Goal: Task Accomplishment & Management: Use online tool/utility

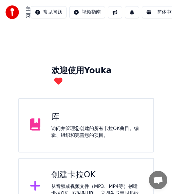
click at [45, 188] on div "创建[PERSON_NAME]OK 从音频或视频文件（MP3、MP4等）创建[PERSON_NAME]OK，或粘贴URL，立即生成带同步歌词的[PERSON_…" at bounding box center [86, 186] width 136 height 57
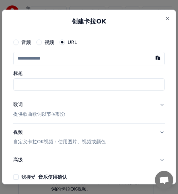
drag, startPoint x: 42, startPoint y: 160, endPoint x: 100, endPoint y: 78, distance: 100.9
click at [42, 160] on button "高级" at bounding box center [89, 160] width 152 height 18
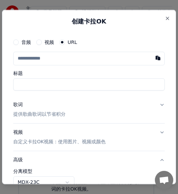
click at [90, 58] on input "text" at bounding box center [89, 59] width 152 height 14
click at [153, 57] on button "button" at bounding box center [158, 58] width 14 height 12
type input "**********"
click at [118, 85] on input "标题" at bounding box center [89, 84] width 152 height 12
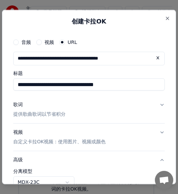
scroll to position [0, 23]
drag, startPoint x: 75, startPoint y: 83, endPoint x: 169, endPoint y: 83, distance: 93.8
click at [169, 83] on div "**********" at bounding box center [89, 97] width 174 height 174
type input "**********"
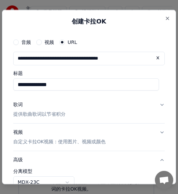
click at [18, 105] on div "歌词" at bounding box center [18, 104] width 10 height 7
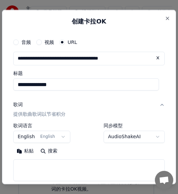
click at [20, 104] on div "歌词" at bounding box center [18, 104] width 10 height 7
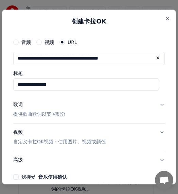
click at [20, 104] on div "歌词" at bounding box center [18, 104] width 10 height 7
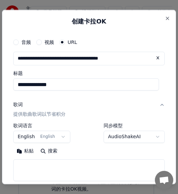
click at [63, 137] on button "English English" at bounding box center [41, 136] width 57 height 12
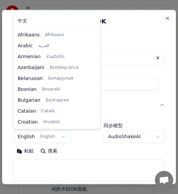
scroll to position [44, 0]
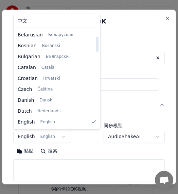
select select "**"
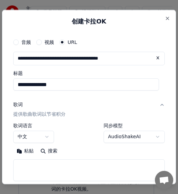
click at [30, 162] on textarea at bounding box center [89, 170] width 152 height 22
click at [20, 151] on button "粘贴" at bounding box center [25, 150] width 24 height 11
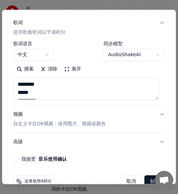
type textarea "**********"
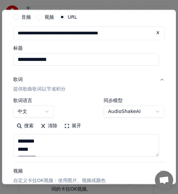
scroll to position [19, 0]
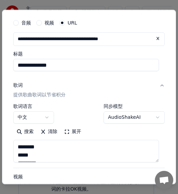
click at [41, 66] on input "**********" at bounding box center [86, 65] width 146 height 12
type input "**********"
type textarea "**********"
type input "**********"
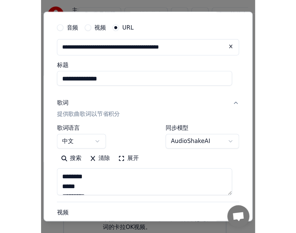
scroll to position [96, 0]
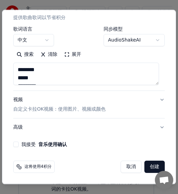
click at [17, 145] on button "我接受 音乐使用确认" at bounding box center [15, 143] width 5 height 5
click at [149, 168] on button "创建" at bounding box center [154, 166] width 20 height 12
select select "**"
type textarea "**********"
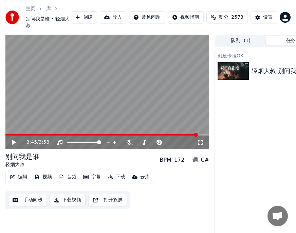
click at [14, 145] on icon at bounding box center [14, 142] width 4 height 5
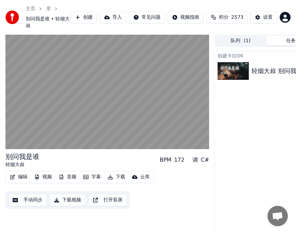
click at [178, 193] on div "编辑 视频 音频 字幕 下载 云库 手动同步 下载视频 打开双屏" at bounding box center [107, 190] width 204 height 38
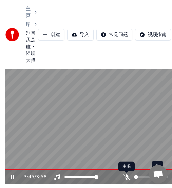
click at [127, 176] on icon at bounding box center [126, 176] width 7 height 5
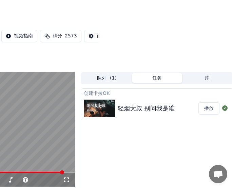
scroll to position [0, 135]
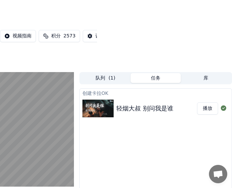
click at [178, 108] on button "播放" at bounding box center [207, 108] width 21 height 12
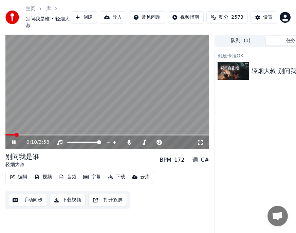
click at [23, 182] on button "编辑" at bounding box center [18, 177] width 23 height 10
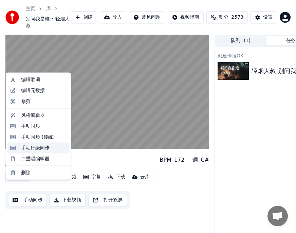
click at [34, 146] on div "手动行级同步" at bounding box center [35, 147] width 29 height 7
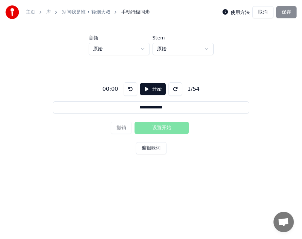
click at [148, 90] on button "开始" at bounding box center [153, 89] width 26 height 12
click at [153, 126] on button "设置开始" at bounding box center [162, 128] width 54 height 12
click at [172, 126] on button "设置结束" at bounding box center [162, 128] width 54 height 12
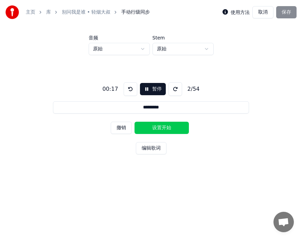
click at [156, 127] on button "设置开始" at bounding box center [162, 128] width 54 height 12
click at [169, 127] on button "设置结束" at bounding box center [162, 128] width 54 height 12
click at [165, 127] on button "设置开始" at bounding box center [162, 128] width 54 height 12
click at [178, 127] on button "设置结束" at bounding box center [162, 128] width 54 height 12
click at [146, 128] on button "设置开始" at bounding box center [162, 128] width 54 height 12
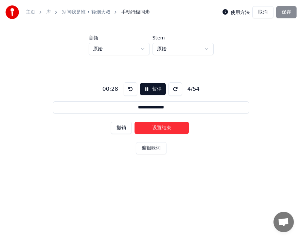
click at [172, 128] on button "设置结束" at bounding box center [162, 128] width 54 height 12
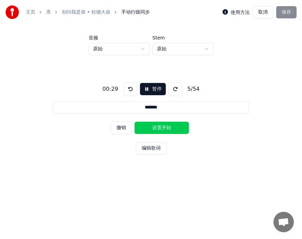
click at [152, 129] on button "设置开始" at bounding box center [162, 128] width 54 height 12
click at [167, 129] on button "设置结束" at bounding box center [162, 128] width 54 height 12
click at [153, 130] on button "设置开始" at bounding box center [162, 128] width 54 height 12
click at [172, 128] on button "设置结束" at bounding box center [162, 128] width 54 height 12
click at [152, 128] on button "设置开始" at bounding box center [162, 128] width 54 height 12
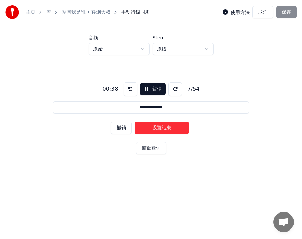
click at [175, 127] on button "设置结束" at bounding box center [162, 128] width 54 height 12
click at [157, 127] on button "设置开始" at bounding box center [162, 128] width 54 height 12
click at [174, 126] on button "设置结束" at bounding box center [162, 128] width 54 height 12
click at [152, 126] on button "设置开始" at bounding box center [162, 128] width 54 height 12
click at [175, 126] on button "设置结束" at bounding box center [162, 128] width 54 height 12
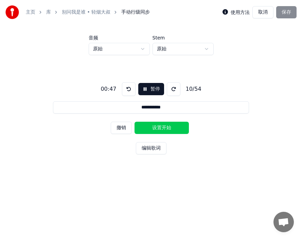
click at [152, 126] on button "设置开始" at bounding box center [162, 128] width 54 height 12
click at [169, 127] on button "设置结束" at bounding box center [162, 128] width 54 height 12
click at [169, 127] on button "设置开始" at bounding box center [162, 128] width 54 height 12
click at [169, 127] on button "设置结束" at bounding box center [162, 128] width 54 height 12
click at [159, 126] on button "设置开始" at bounding box center [162, 128] width 54 height 12
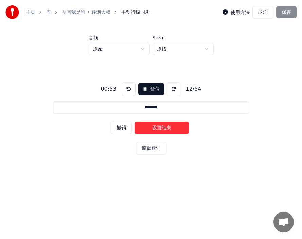
click at [173, 125] on button "设置结束" at bounding box center [162, 128] width 54 height 12
click at [154, 126] on button "设置开始" at bounding box center [162, 128] width 54 height 12
click at [171, 126] on button "设置结束" at bounding box center [162, 128] width 54 height 12
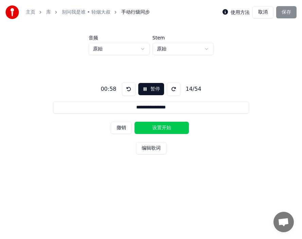
click at [156, 127] on button "设置开始" at bounding box center [162, 128] width 54 height 12
click at [166, 128] on button "设置结束" at bounding box center [162, 128] width 54 height 12
click at [147, 128] on button "设置开始" at bounding box center [162, 128] width 54 height 12
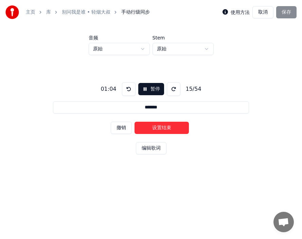
click at [162, 128] on button "设置结束" at bounding box center [162, 128] width 54 height 12
click at [153, 128] on button "设置开始" at bounding box center [162, 128] width 54 height 12
click at [171, 129] on button "设置结束" at bounding box center [162, 128] width 54 height 12
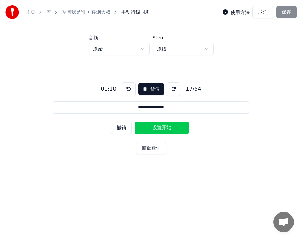
click at [151, 127] on button "设置开始" at bounding box center [162, 128] width 54 height 12
click at [172, 128] on button "设置结束" at bounding box center [162, 128] width 54 height 12
click at [154, 127] on button "设置开始" at bounding box center [162, 128] width 54 height 12
click at [178, 128] on button "设置结束" at bounding box center [162, 128] width 54 height 12
click at [155, 128] on button "设置开始" at bounding box center [162, 128] width 54 height 12
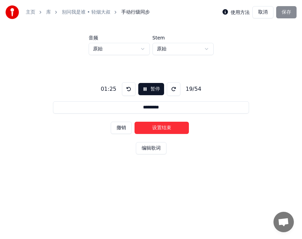
click at [175, 127] on button "设置结束" at bounding box center [162, 128] width 54 height 12
click at [148, 127] on button "设置开始" at bounding box center [162, 128] width 54 height 12
click at [174, 127] on button "设置结束" at bounding box center [162, 128] width 54 height 12
click at [149, 127] on button "设置开始" at bounding box center [162, 128] width 54 height 12
click at [171, 127] on button "设置结束" at bounding box center [162, 128] width 54 height 12
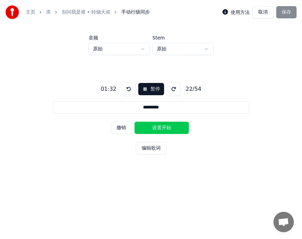
click at [162, 127] on button "设置开始" at bounding box center [162, 128] width 54 height 12
click at [178, 126] on button "设置结束" at bounding box center [162, 128] width 54 height 12
click at [149, 127] on button "设置开始" at bounding box center [162, 128] width 54 height 12
click at [173, 126] on button "设置结束" at bounding box center [162, 128] width 54 height 12
click at [152, 124] on button "设置开始" at bounding box center [162, 128] width 54 height 12
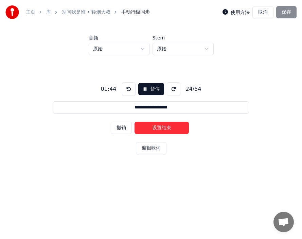
click at [176, 127] on button "设置结束" at bounding box center [162, 128] width 54 height 12
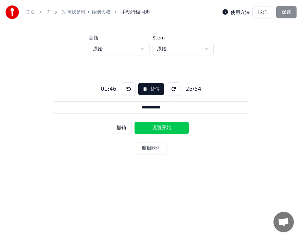
click at [147, 126] on button "设置开始" at bounding box center [162, 128] width 54 height 12
click at [165, 126] on button "设置结束" at bounding box center [162, 128] width 54 height 12
click at [151, 126] on button "设置开始" at bounding box center [162, 128] width 54 height 12
click at [173, 127] on button "设置结束" at bounding box center [162, 128] width 54 height 12
click at [151, 127] on button "设置开始" at bounding box center [162, 128] width 54 height 12
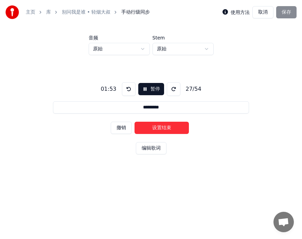
click at [167, 126] on button "设置结束" at bounding box center [162, 128] width 54 height 12
click at [149, 126] on button "设置开始" at bounding box center [162, 128] width 54 height 12
click at [174, 125] on button "设置结束" at bounding box center [162, 128] width 54 height 12
click at [150, 125] on button "设置开始" at bounding box center [162, 128] width 54 height 12
click at [177, 125] on button "设置结束" at bounding box center [162, 128] width 54 height 12
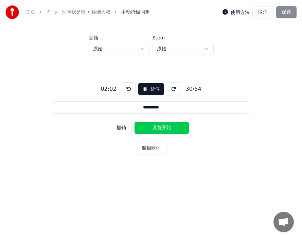
click at [153, 125] on button "设置开始" at bounding box center [162, 128] width 54 height 12
click at [170, 125] on button "设置结束" at bounding box center [162, 128] width 54 height 12
click at [159, 125] on button "设置开始" at bounding box center [162, 128] width 54 height 12
click at [173, 126] on button "设置结束" at bounding box center [162, 128] width 54 height 12
click at [157, 126] on button "设置开始" at bounding box center [162, 128] width 54 height 12
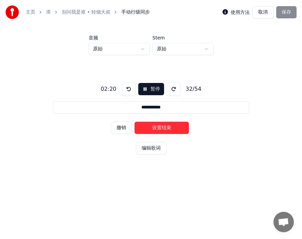
click at [170, 126] on button "设置结束" at bounding box center [162, 128] width 54 height 12
click at [156, 125] on button "设置开始" at bounding box center [162, 128] width 54 height 12
click at [172, 125] on button "设置结束" at bounding box center [162, 128] width 54 height 12
click at [147, 126] on button "设置开始" at bounding box center [162, 128] width 54 height 12
click at [166, 125] on button "设置结束" at bounding box center [162, 128] width 54 height 12
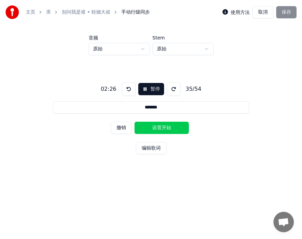
click at [145, 127] on button "设置开始" at bounding box center [162, 128] width 54 height 12
click at [168, 127] on button "设置结束" at bounding box center [162, 128] width 54 height 12
click at [148, 128] on button "设置开始" at bounding box center [162, 128] width 54 height 12
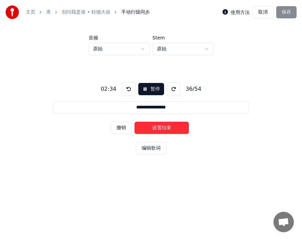
click at [178, 128] on button "设置结束" at bounding box center [162, 128] width 54 height 12
click at [148, 128] on button "设置开始" at bounding box center [162, 128] width 54 height 12
click at [168, 128] on button "设置结束" at bounding box center [162, 128] width 54 height 12
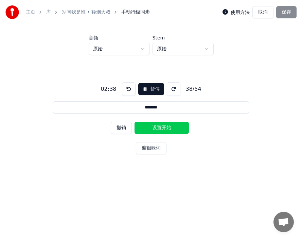
click at [162, 128] on button "设置开始" at bounding box center [162, 128] width 54 height 12
click at [162, 128] on button "设置结束" at bounding box center [162, 128] width 54 height 12
click at [145, 128] on button "设置开始" at bounding box center [162, 128] width 54 height 12
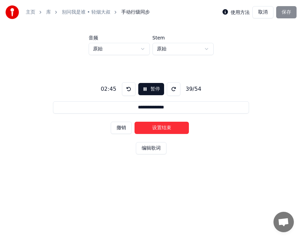
click at [174, 128] on button "设置结束" at bounding box center [162, 128] width 54 height 12
click at [149, 124] on button "设置开始" at bounding box center [162, 128] width 54 height 12
click at [177, 127] on button "设置结束" at bounding box center [162, 128] width 54 height 12
click at [151, 127] on button "设置开始" at bounding box center [162, 128] width 54 height 12
click at [169, 128] on button "设置结束" at bounding box center [162, 128] width 54 height 12
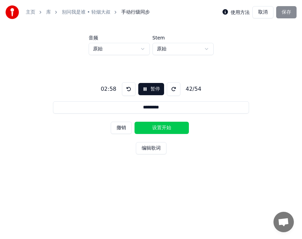
click at [147, 128] on button "设置开始" at bounding box center [162, 128] width 54 height 12
click at [169, 128] on button "设置结束" at bounding box center [162, 128] width 54 height 12
click at [146, 126] on button "设置开始" at bounding box center [162, 128] width 54 height 12
click at [174, 126] on button "设置结束" at bounding box center [162, 128] width 54 height 12
click at [152, 126] on button "设置开始" at bounding box center [162, 128] width 54 height 12
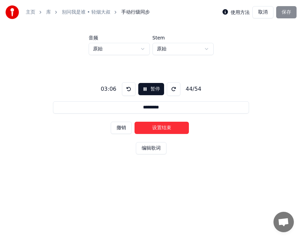
click at [175, 126] on button "设置结束" at bounding box center [162, 128] width 54 height 12
click at [146, 125] on button "设置开始" at bounding box center [162, 128] width 54 height 12
click at [176, 126] on button "设置结束" at bounding box center [162, 128] width 54 height 12
click at [149, 126] on button "设置开始" at bounding box center [162, 128] width 54 height 12
click at [176, 126] on button "设置结束" at bounding box center [162, 128] width 54 height 12
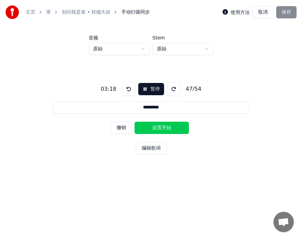
click at [148, 126] on button "设置开始" at bounding box center [162, 128] width 54 height 12
click at [173, 126] on button "设置结束" at bounding box center [162, 128] width 54 height 12
click at [149, 127] on button "设置开始" at bounding box center [162, 128] width 54 height 12
click at [171, 127] on button "设置结束" at bounding box center [162, 128] width 54 height 12
click at [146, 128] on button "设置开始" at bounding box center [162, 128] width 54 height 12
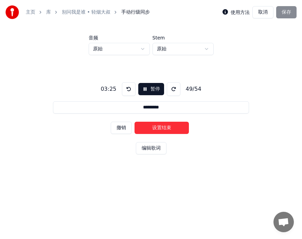
click at [171, 127] on button "设置结束" at bounding box center [162, 128] width 54 height 12
click at [153, 127] on button "设置开始" at bounding box center [162, 128] width 54 height 12
click at [176, 127] on button "设置结束" at bounding box center [162, 128] width 54 height 12
click at [149, 126] on button "设置开始" at bounding box center [162, 128] width 54 height 12
click at [176, 126] on button "设置结束" at bounding box center [162, 128] width 54 height 12
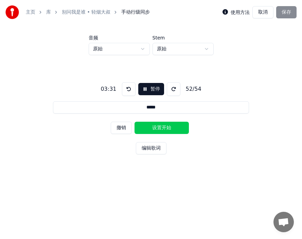
click at [157, 127] on button "设置开始" at bounding box center [162, 128] width 54 height 12
click at [178, 128] on button "设置结束" at bounding box center [162, 128] width 54 height 12
click at [151, 127] on button "设置开始" at bounding box center [162, 128] width 54 height 12
click at [171, 126] on button "设置结束" at bounding box center [162, 128] width 54 height 12
type input "**********"
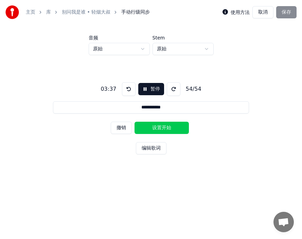
click at [163, 127] on button "设置开始" at bounding box center [162, 128] width 54 height 12
click at [173, 126] on button "设置结束" at bounding box center [162, 128] width 54 height 12
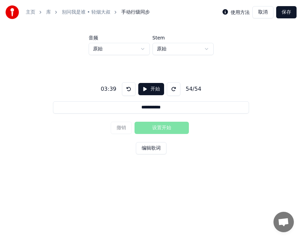
click at [178, 14] on button "保存" at bounding box center [286, 12] width 20 height 12
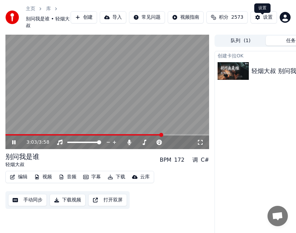
click at [178, 21] on div "设置" at bounding box center [268, 17] width 10 height 7
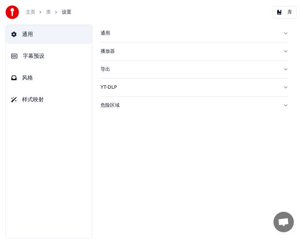
click at [27, 32] on span "通用" at bounding box center [27, 34] width 11 height 8
click at [110, 50] on div "播放器" at bounding box center [189, 51] width 177 height 7
click at [36, 55] on span "字幕预设" at bounding box center [34, 56] width 22 height 8
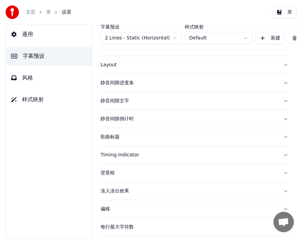
scroll to position [27, 0]
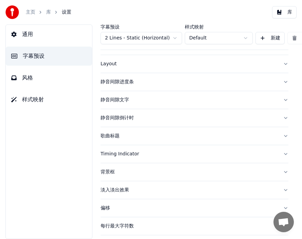
click at [124, 155] on div "Timing Indicator" at bounding box center [189, 154] width 177 height 7
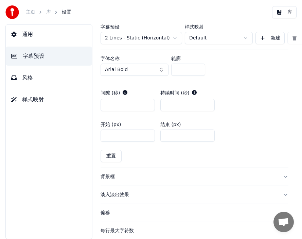
scroll to position [372, 0]
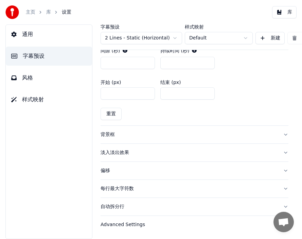
click at [106, 167] on div "偏移" at bounding box center [189, 170] width 177 height 7
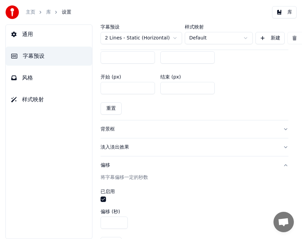
scroll to position [150, 0]
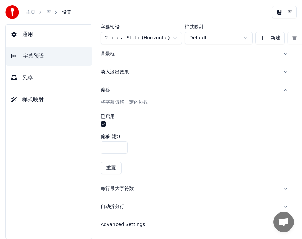
click at [120, 141] on input "*" at bounding box center [114, 147] width 27 height 12
type input "***"
click at [120, 141] on input "***" at bounding box center [114, 147] width 27 height 12
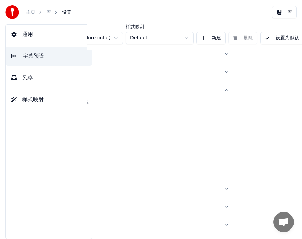
scroll to position [150, 75]
click at [178, 40] on button "设置为默认" at bounding box center [281, 38] width 44 height 12
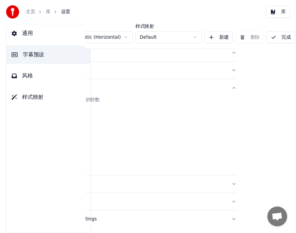
scroll to position [150, 60]
click at [178, 40] on button "完成" at bounding box center [287, 38] width 29 height 12
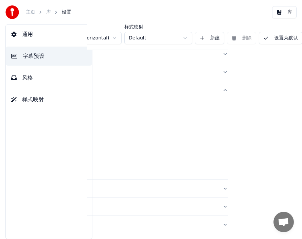
click at [50, 10] on link "库" at bounding box center [48, 12] width 5 height 7
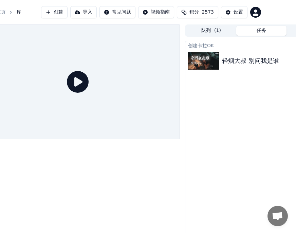
scroll to position [0, 71]
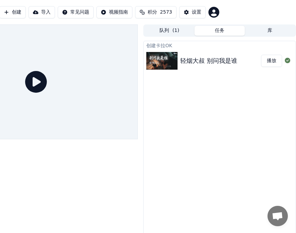
click at [178, 59] on button "播放" at bounding box center [271, 61] width 21 height 12
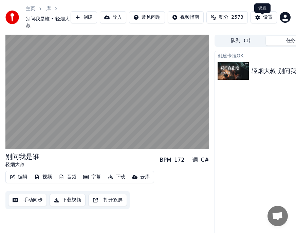
click at [178, 21] on div "设置" at bounding box center [268, 17] width 10 height 7
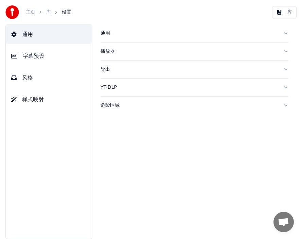
click at [26, 79] on span "风格" at bounding box center [27, 78] width 11 height 8
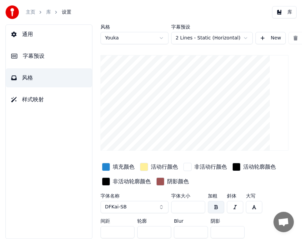
scroll to position [7, 0]
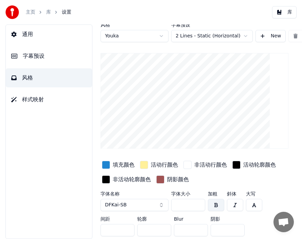
click at [35, 55] on span "字幕预设" at bounding box center [34, 56] width 22 height 8
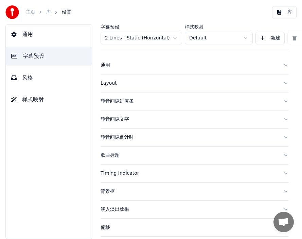
click at [104, 193] on div "偏移" at bounding box center [189, 227] width 177 height 7
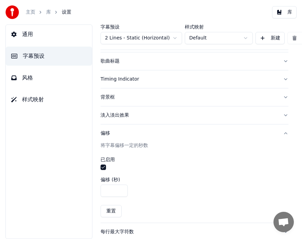
scroll to position [106, 0]
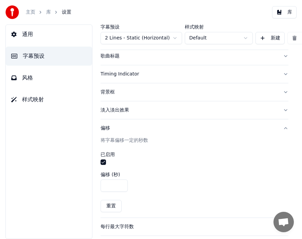
click at [120, 185] on input "***" at bounding box center [114, 185] width 27 height 12
type input "***"
click at [120, 185] on input "***" at bounding box center [114, 185] width 27 height 12
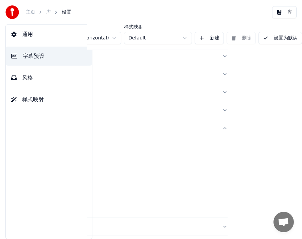
scroll to position [106, 75]
click at [178, 36] on button "设置为默认" at bounding box center [281, 38] width 44 height 12
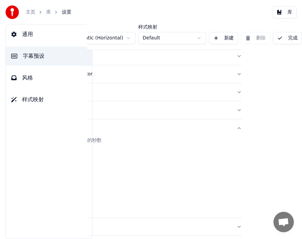
scroll to position [106, 60]
click at [178, 36] on button "完成" at bounding box center [287, 38] width 29 height 12
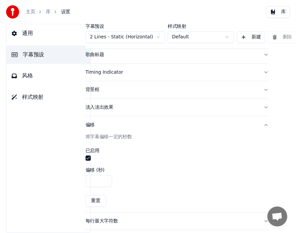
scroll to position [106, 0]
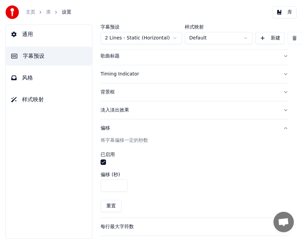
click at [49, 11] on link "库" at bounding box center [48, 12] width 5 height 7
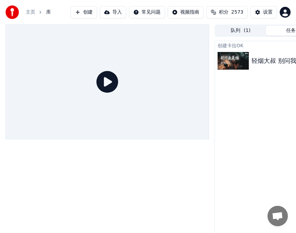
scroll to position [0, 71]
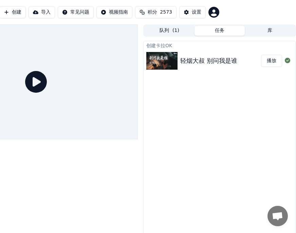
click at [178, 61] on button "播放" at bounding box center [271, 61] width 21 height 12
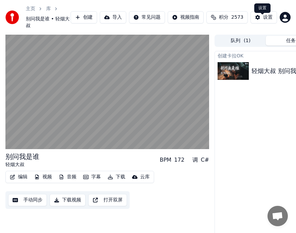
click at [178, 21] on div "设置" at bounding box center [268, 17] width 10 height 7
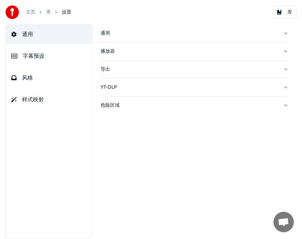
click at [40, 54] on span "字幕预设" at bounding box center [34, 56] width 22 height 8
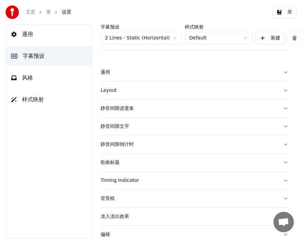
scroll to position [70, 0]
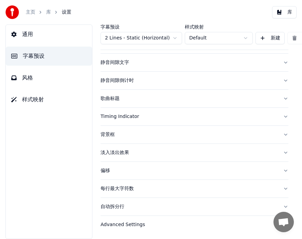
click at [104, 167] on div "偏移" at bounding box center [189, 170] width 177 height 7
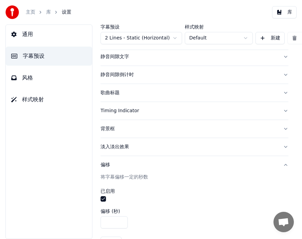
click at [121, 193] on input "***" at bounding box center [114, 222] width 27 height 12
type input "***"
click at [121, 193] on input "***" at bounding box center [114, 222] width 27 height 12
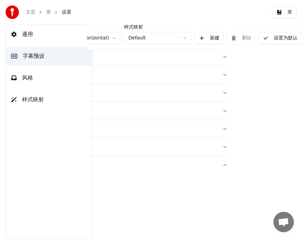
click at [178, 37] on button "设置为默认" at bounding box center [281, 38] width 44 height 12
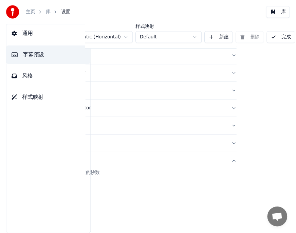
scroll to position [70, 60]
click at [178, 37] on button "完成" at bounding box center [287, 38] width 29 height 12
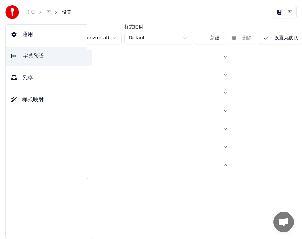
click at [50, 14] on link "库" at bounding box center [48, 12] width 5 height 7
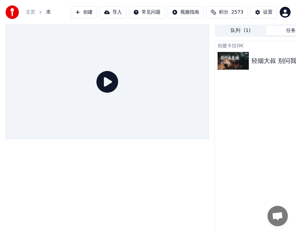
scroll to position [0, 71]
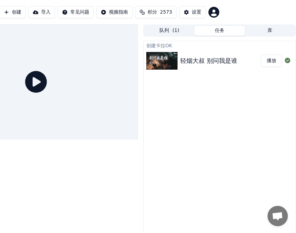
click at [178, 63] on button "播放" at bounding box center [271, 61] width 21 height 12
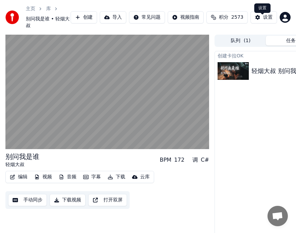
click at [178, 21] on div "设置" at bounding box center [268, 17] width 10 height 7
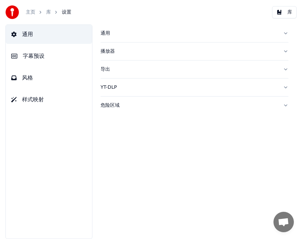
click at [34, 56] on span "字幕预设" at bounding box center [34, 56] width 22 height 8
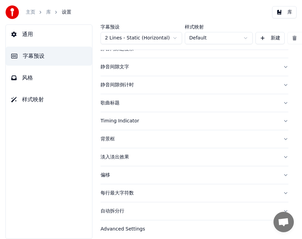
scroll to position [58, 0]
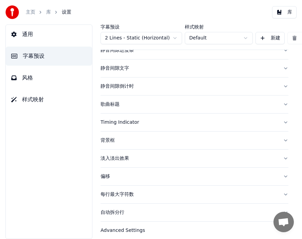
click at [129, 177] on div "偏移" at bounding box center [189, 176] width 177 height 7
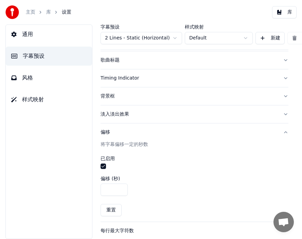
scroll to position [108, 0]
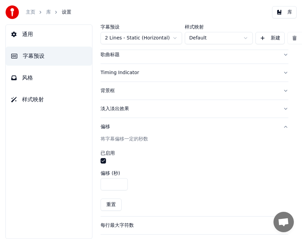
click at [121, 180] on input "***" at bounding box center [114, 184] width 27 height 12
click at [121, 181] on input "***" at bounding box center [114, 184] width 27 height 12
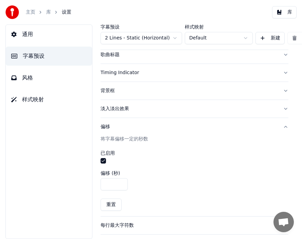
type input "*"
click at [121, 181] on input "*" at bounding box center [114, 184] width 27 height 12
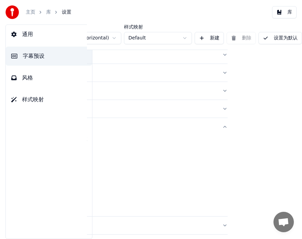
click at [178, 39] on button "设置为默认" at bounding box center [281, 38] width 44 height 12
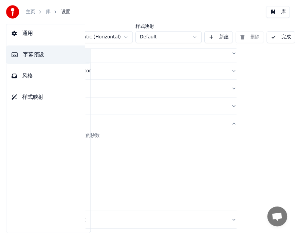
scroll to position [108, 60]
click at [178, 37] on button "完成" at bounding box center [287, 38] width 29 height 12
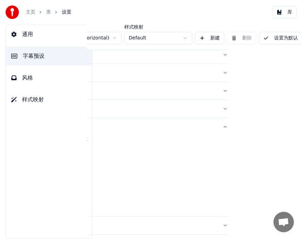
click at [178, 37] on button "设置为默认" at bounding box center [281, 38] width 44 height 12
click at [48, 12] on link "库" at bounding box center [48, 12] width 5 height 7
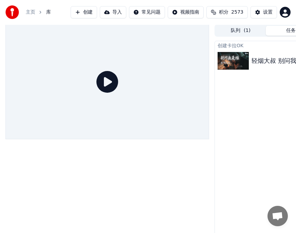
scroll to position [0, 71]
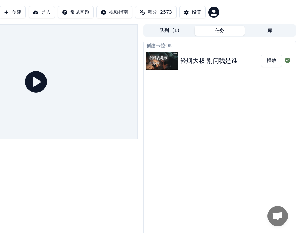
click at [178, 60] on button "播放" at bounding box center [271, 61] width 21 height 12
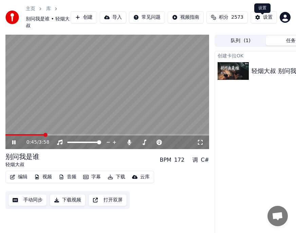
click at [178, 21] on div "设置" at bounding box center [268, 17] width 10 height 7
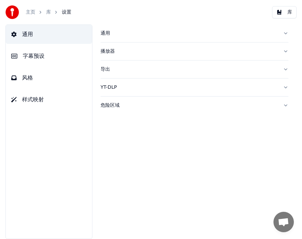
click at [38, 55] on span "字幕预设" at bounding box center [34, 56] width 22 height 8
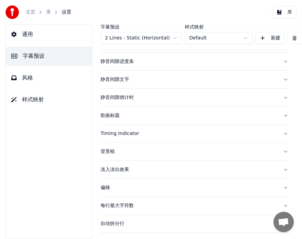
scroll to position [48, 0]
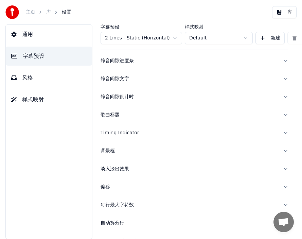
click at [107, 185] on div "偏移" at bounding box center [189, 187] width 177 height 7
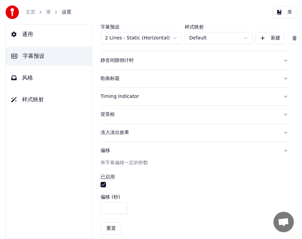
scroll to position [86, 0]
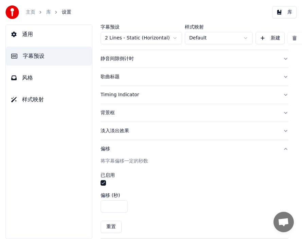
click at [120, 193] on input "***" at bounding box center [114, 206] width 27 height 12
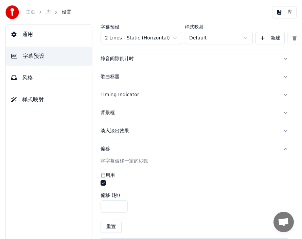
click at [122, 193] on input "***" at bounding box center [114, 206] width 27 height 12
type input "*"
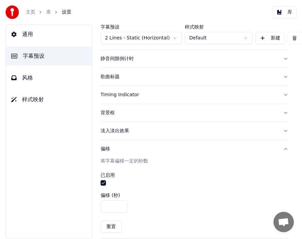
click at [122, 193] on input "*" at bounding box center [114, 206] width 27 height 12
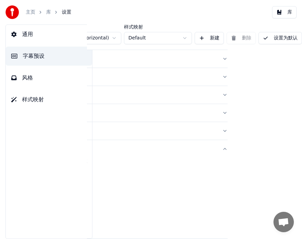
click at [178, 40] on button "设置为默认" at bounding box center [281, 38] width 44 height 12
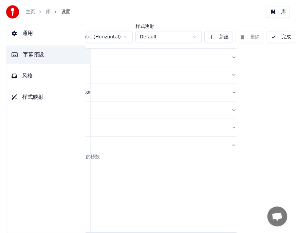
scroll to position [86, 60]
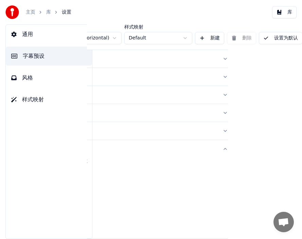
click at [178, 39] on button "设置为默认" at bounding box center [281, 38] width 44 height 12
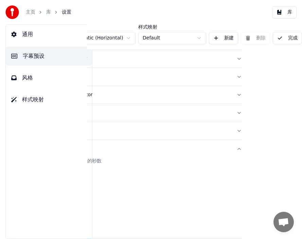
click at [178, 39] on button "完成" at bounding box center [287, 38] width 29 height 12
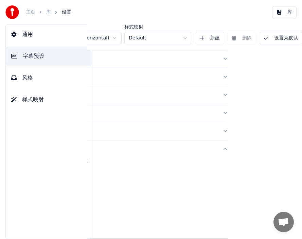
click at [47, 11] on link "库" at bounding box center [48, 12] width 5 height 7
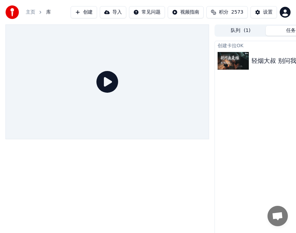
scroll to position [0, 71]
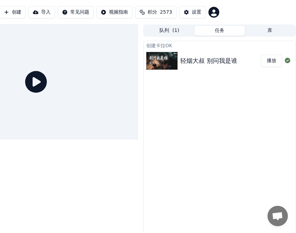
click at [178, 60] on button "播放" at bounding box center [271, 61] width 21 height 12
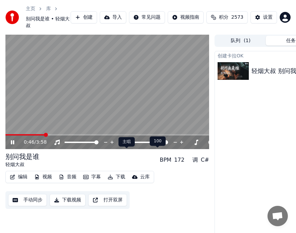
click at [126, 145] on icon at bounding box center [127, 142] width 4 height 5
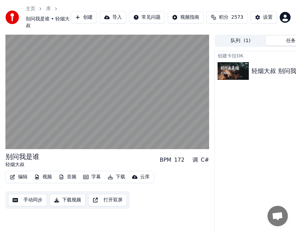
click at [119, 182] on button "下载" at bounding box center [116, 177] width 23 height 10
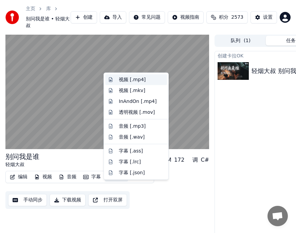
click at [129, 79] on div "视频 [.mp4]" at bounding box center [132, 79] width 27 height 7
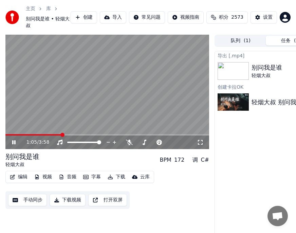
click at [14, 145] on icon at bounding box center [19, 142] width 16 height 5
